Goal: Book appointment/travel/reservation

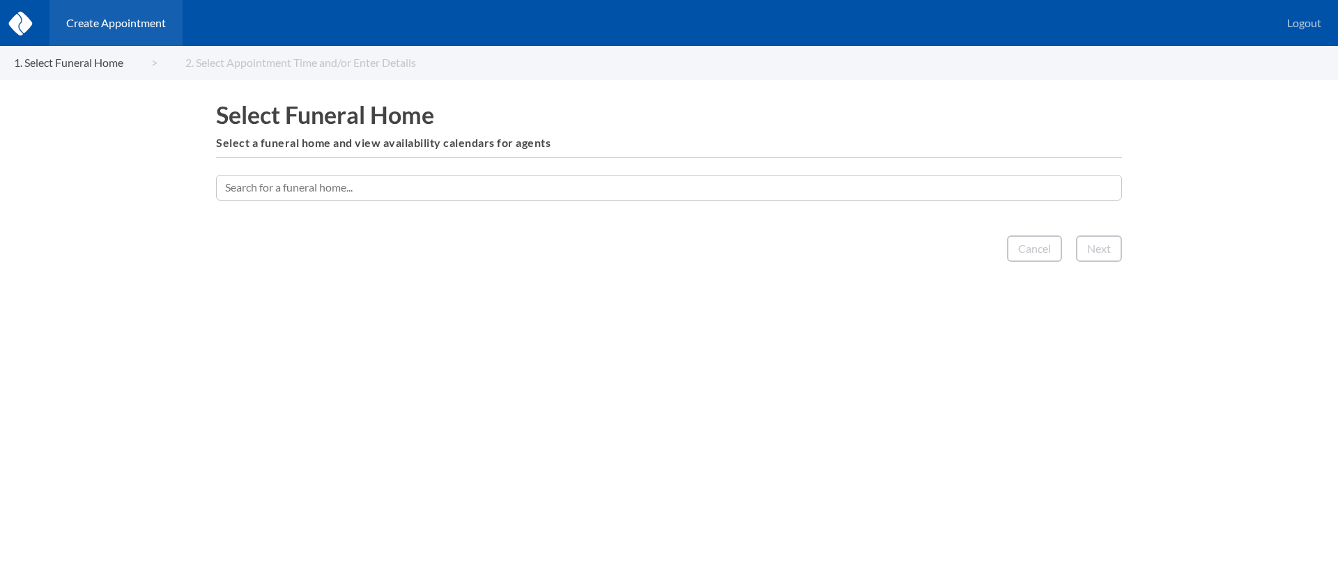
click at [939, 184] on input "text" at bounding box center [669, 187] width 906 height 25
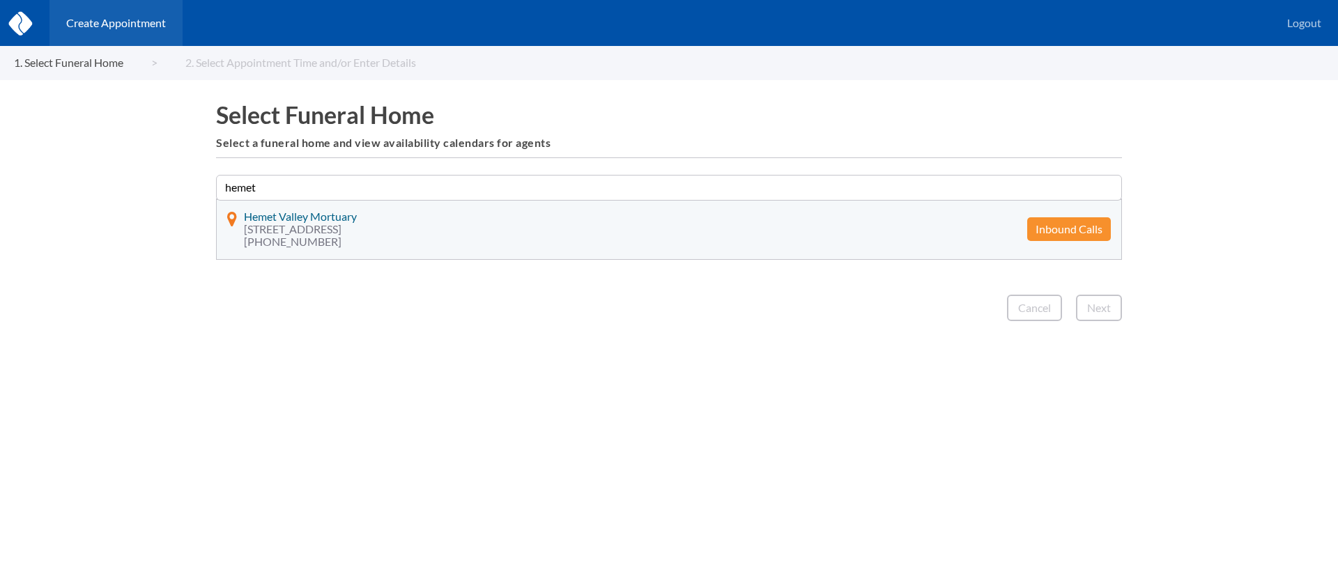
type input "hemet"
click at [1072, 234] on button "Inbound Calls" at bounding box center [1069, 229] width 84 height 24
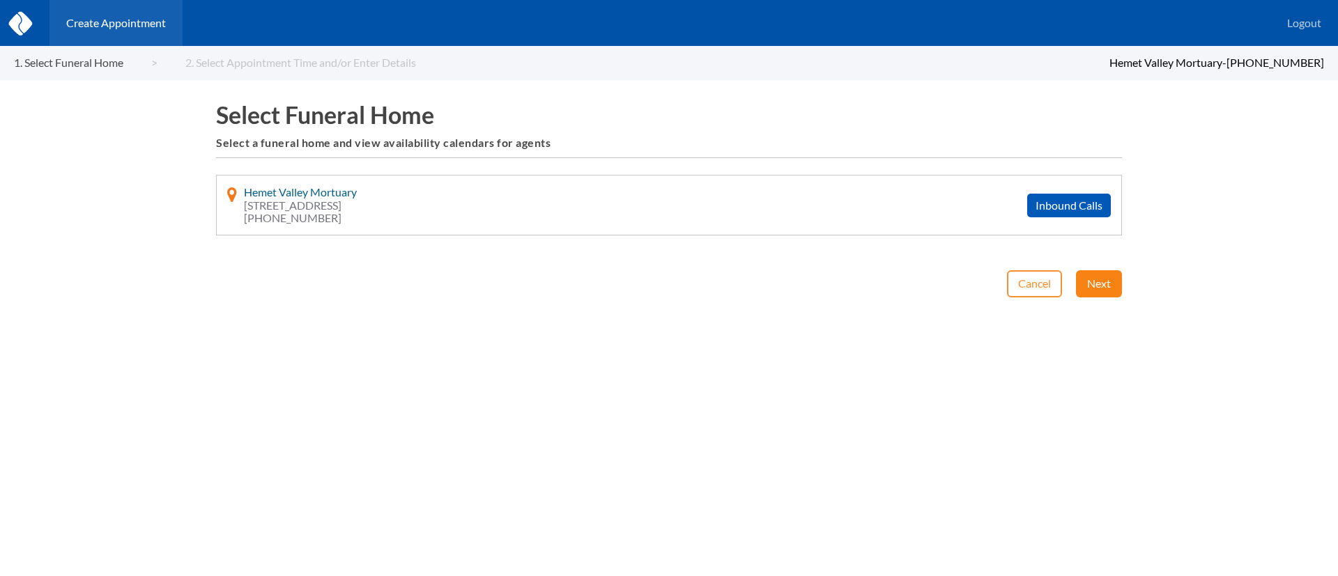
click at [1106, 285] on button "Next" at bounding box center [1099, 283] width 46 height 26
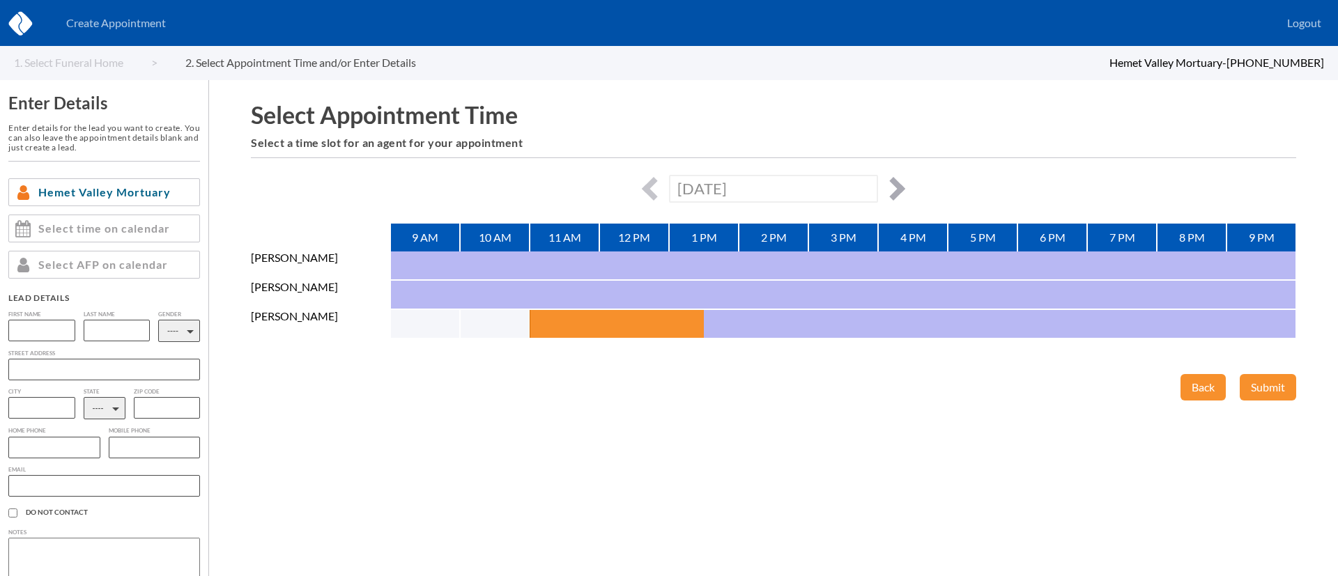
click at [897, 185] on button "button" at bounding box center [893, 189] width 24 height 24
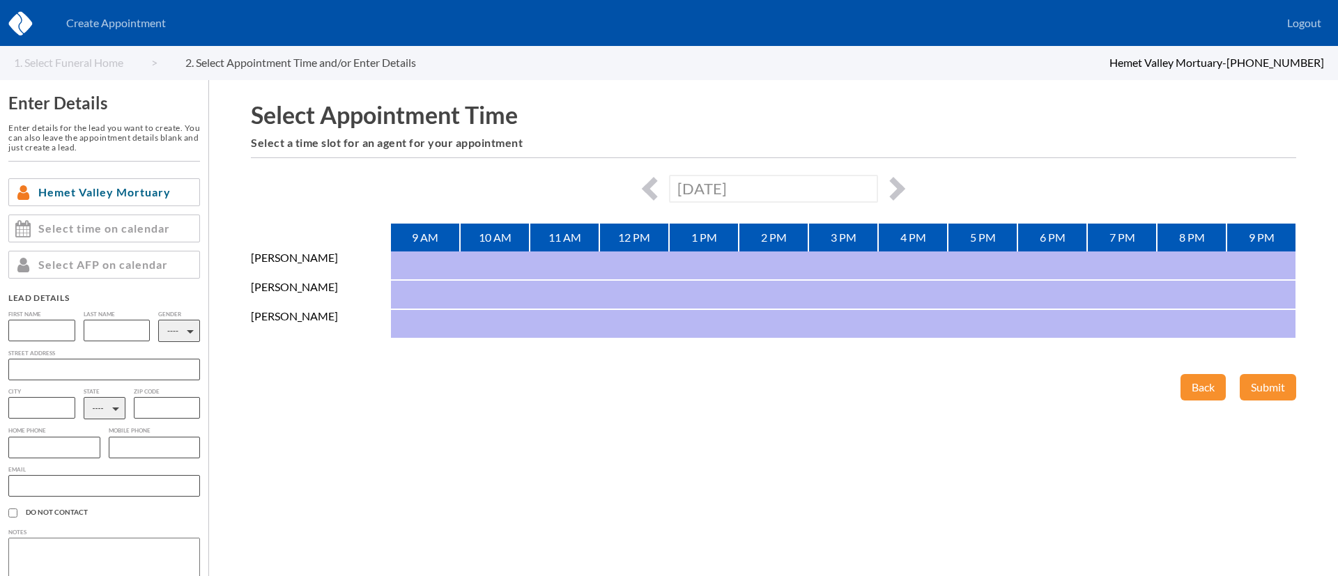
click at [907, 194] on div "[DATE]" at bounding box center [773, 188] width 1045 height 27
click at [898, 190] on button "button" at bounding box center [893, 189] width 24 height 24
type input "[DATE]"
